Goal: Find specific page/section: Find specific page/section

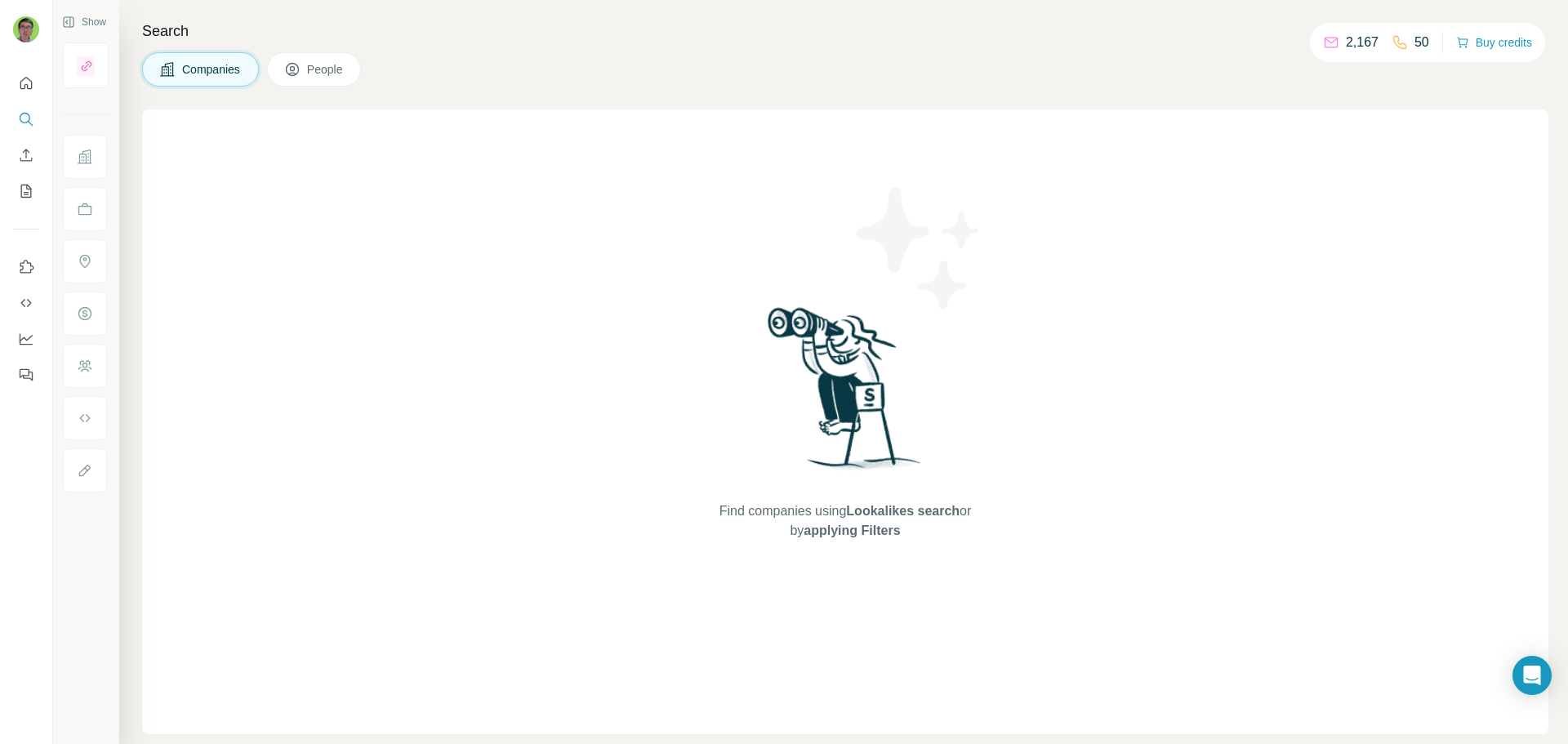
click at [195, 73] on span "Companies" at bounding box center [212, 69] width 59 height 16
click at [1, 94] on div at bounding box center [26, 224] width 53 height 330
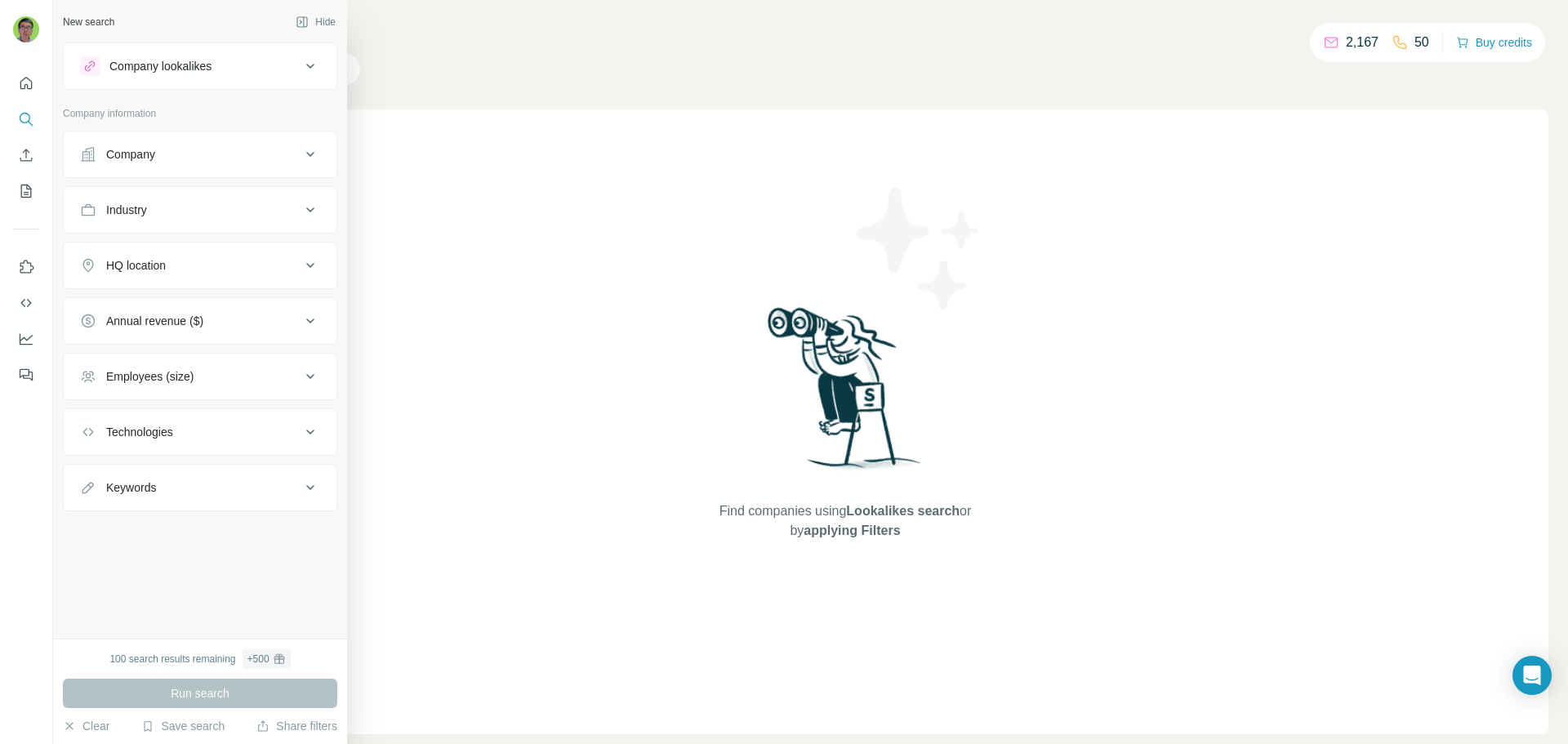
click at [298, 166] on button "Company" at bounding box center [201, 154] width 273 height 39
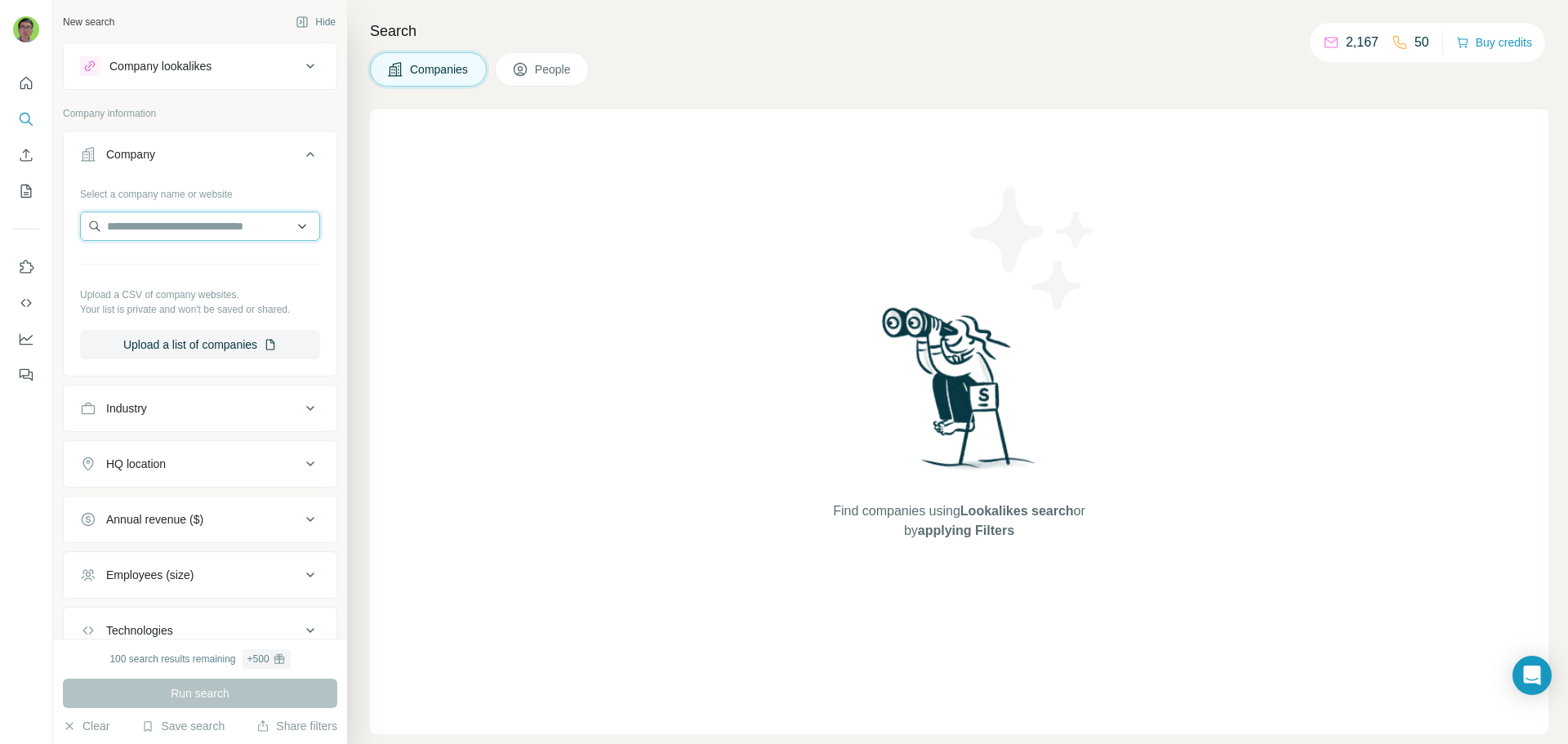
click at [219, 237] on input "text" at bounding box center [200, 225] width 240 height 30
type input "*******"
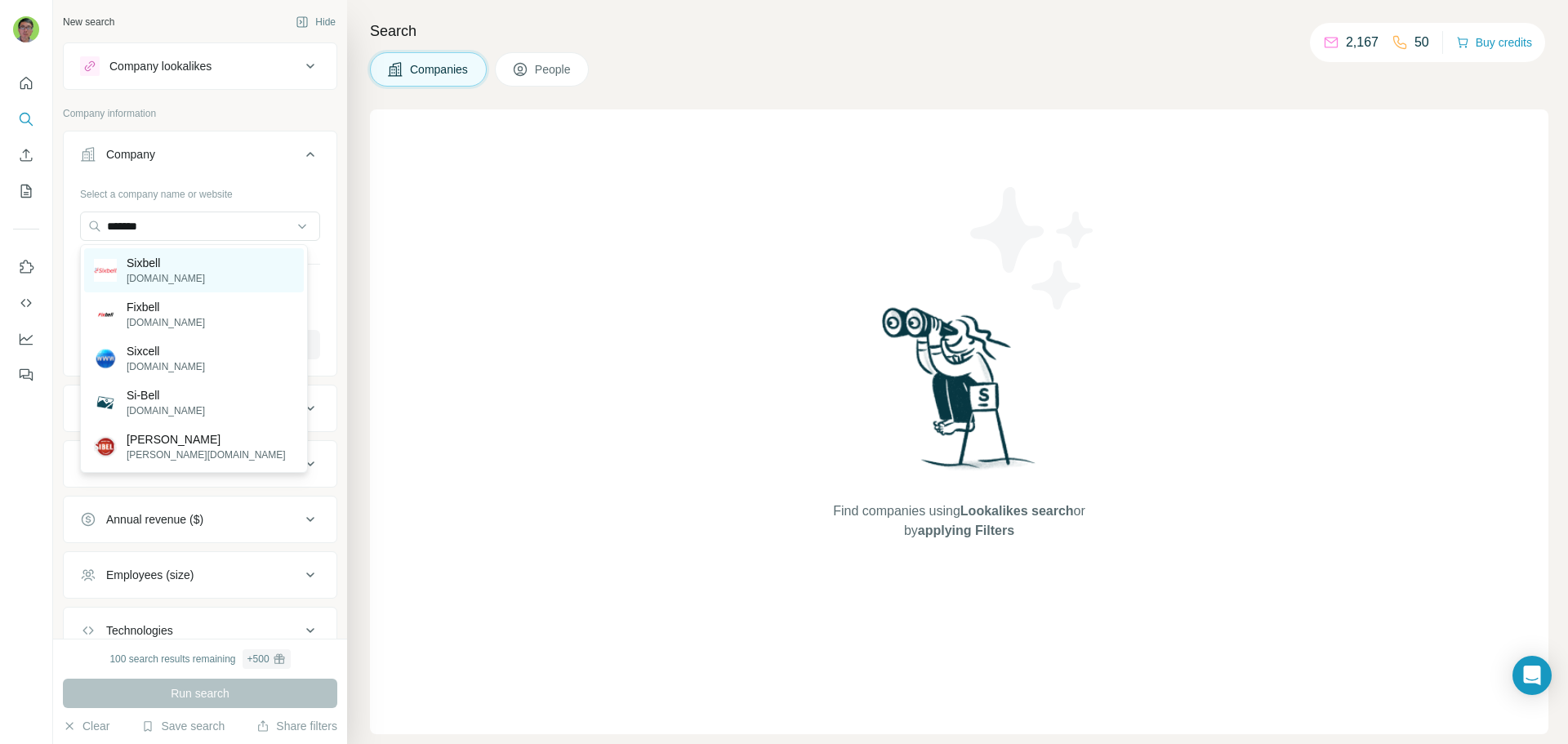
click at [149, 249] on div "Sixbell [DOMAIN_NAME]" at bounding box center [194, 270] width 220 height 44
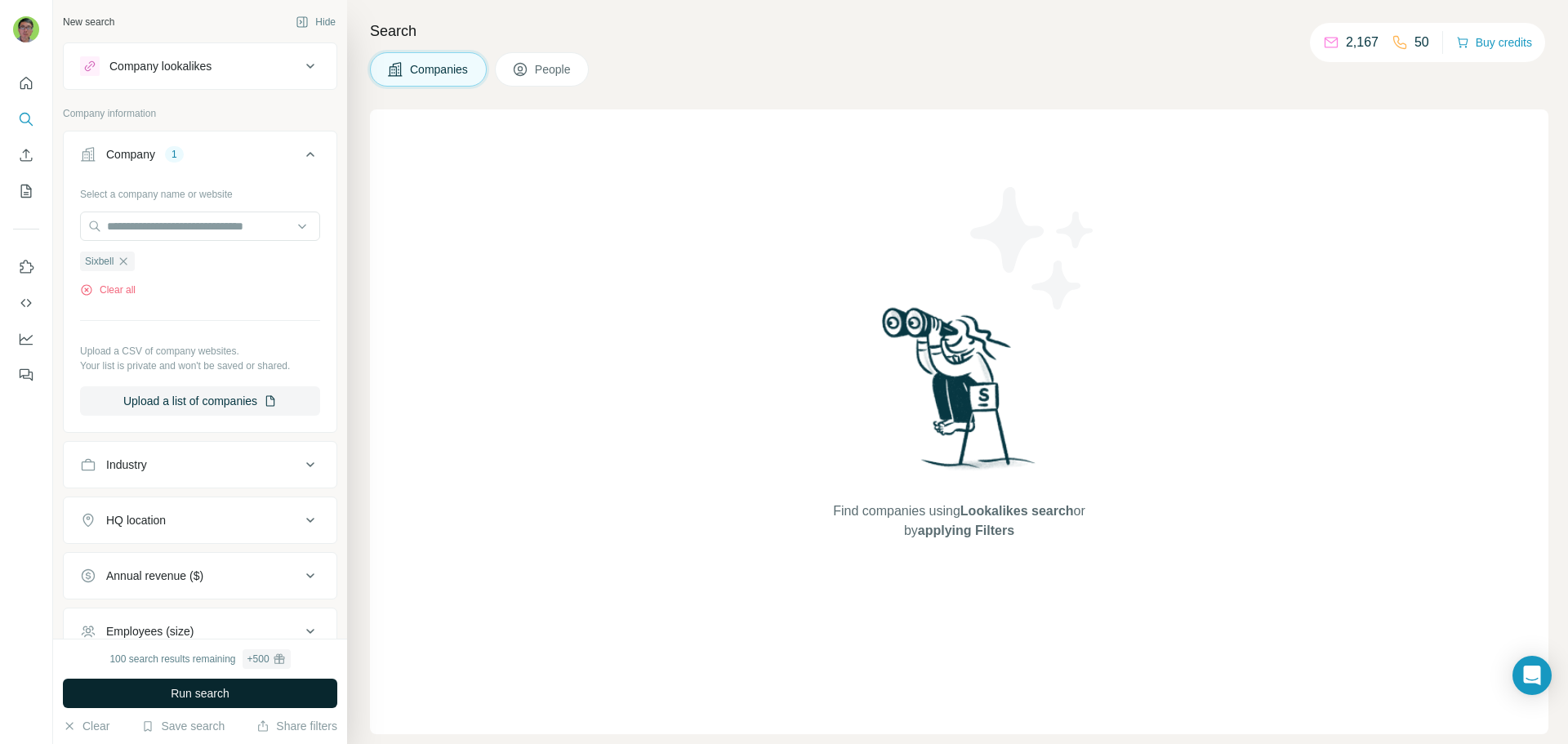
click at [193, 695] on span "Run search" at bounding box center [201, 692] width 59 height 16
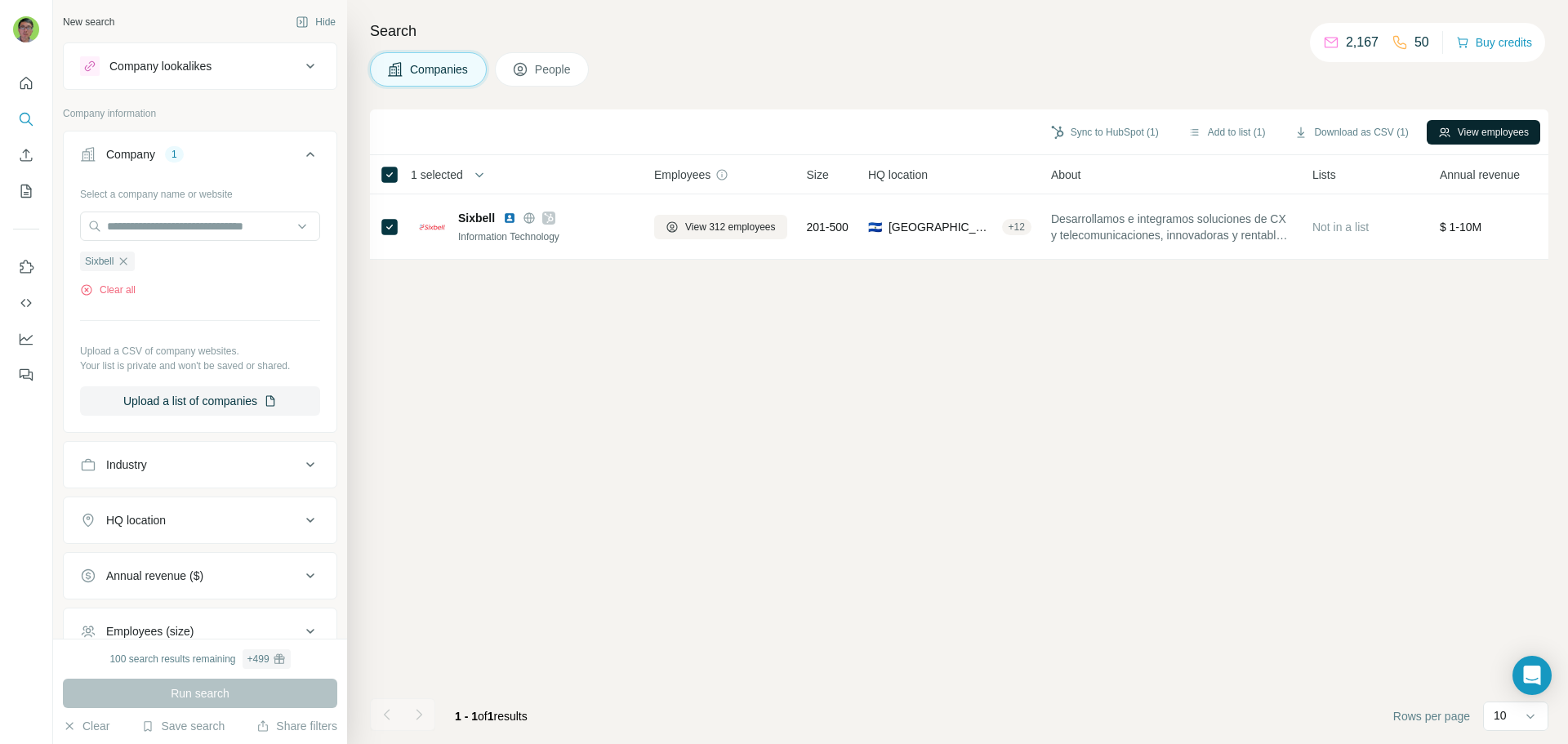
click at [1470, 131] on button "View employees" at bounding box center [1483, 133] width 114 height 25
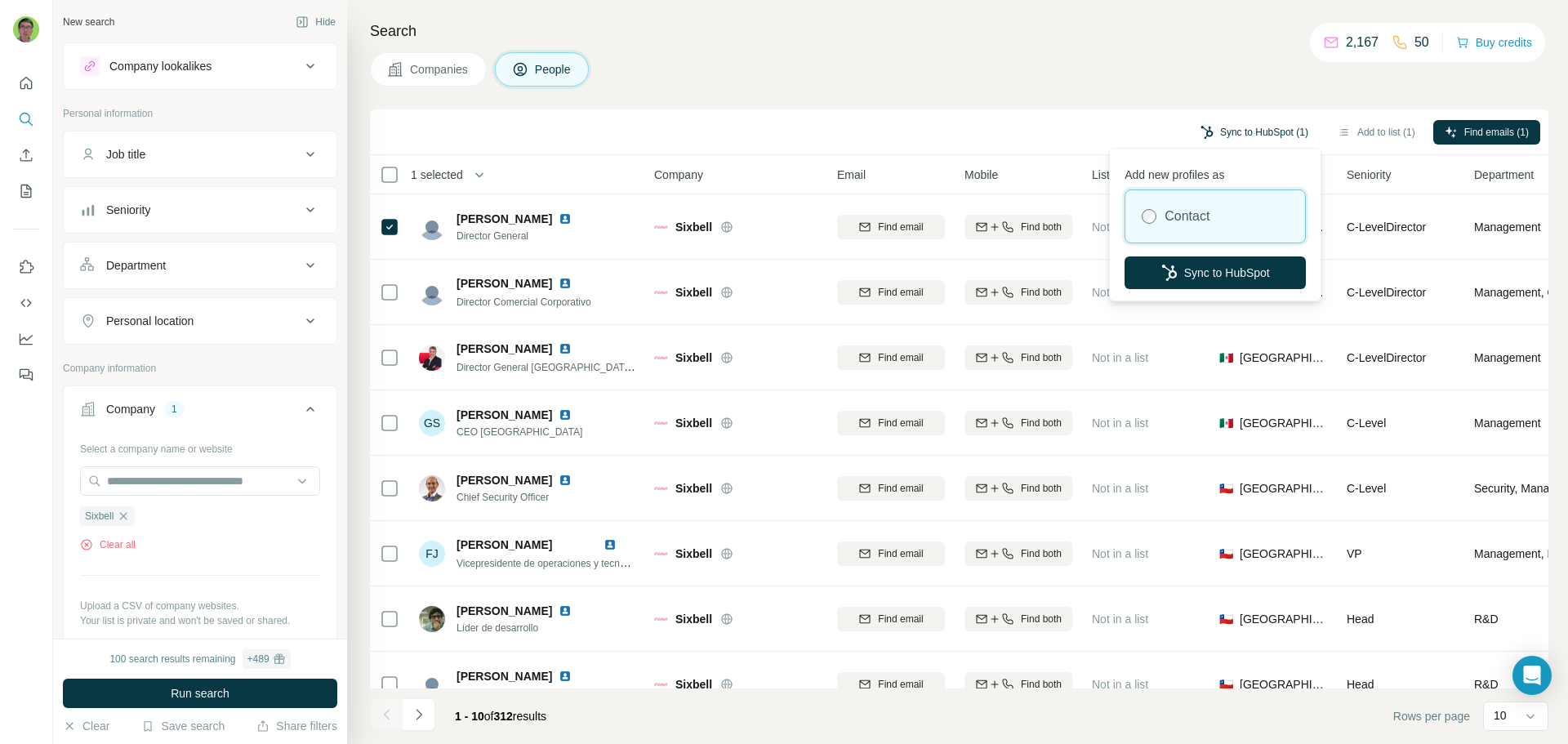
click at [1275, 138] on button "Sync to HubSpot (1)" at bounding box center [1254, 133] width 131 height 25
click at [1190, 281] on button "Sync to HubSpot" at bounding box center [1216, 273] width 181 height 32
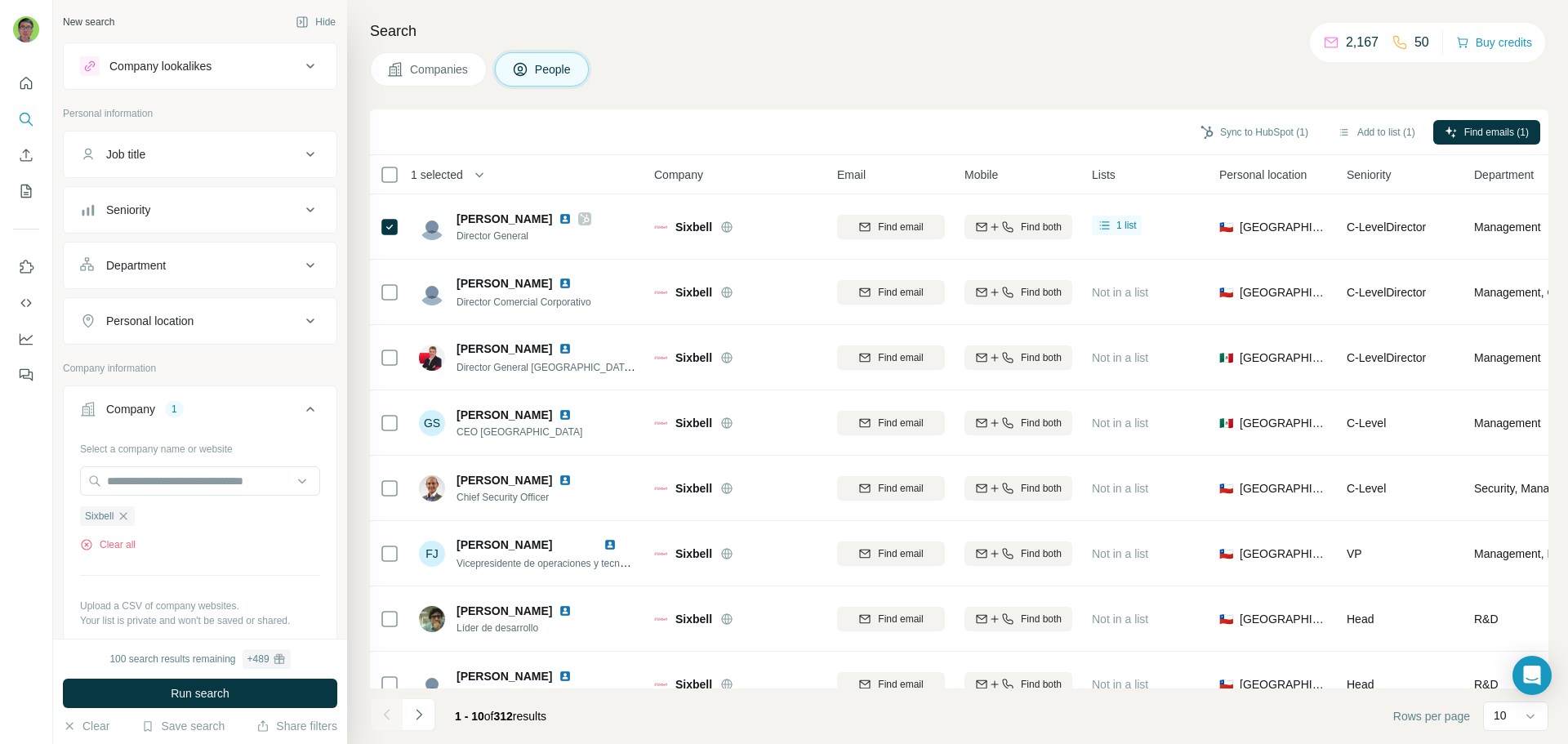
click at [484, 180] on icon "button" at bounding box center [478, 174] width 16 height 16
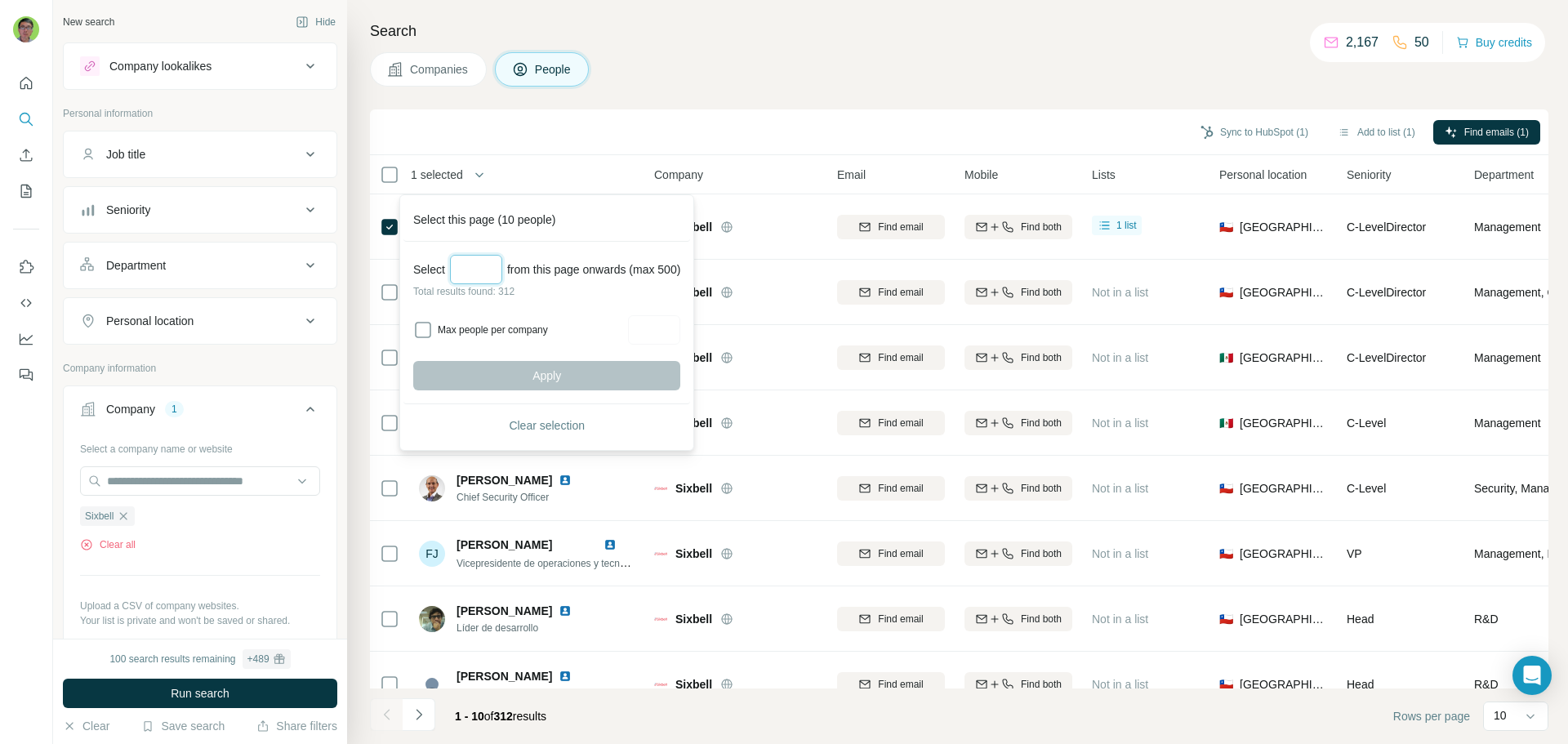
click at [472, 269] on input "Select a number (up to 500)" at bounding box center [476, 269] width 53 height 30
click at [601, 178] on div "1 selected" at bounding box center [500, 175] width 242 height 19
